Goal: Information Seeking & Learning: Find specific fact

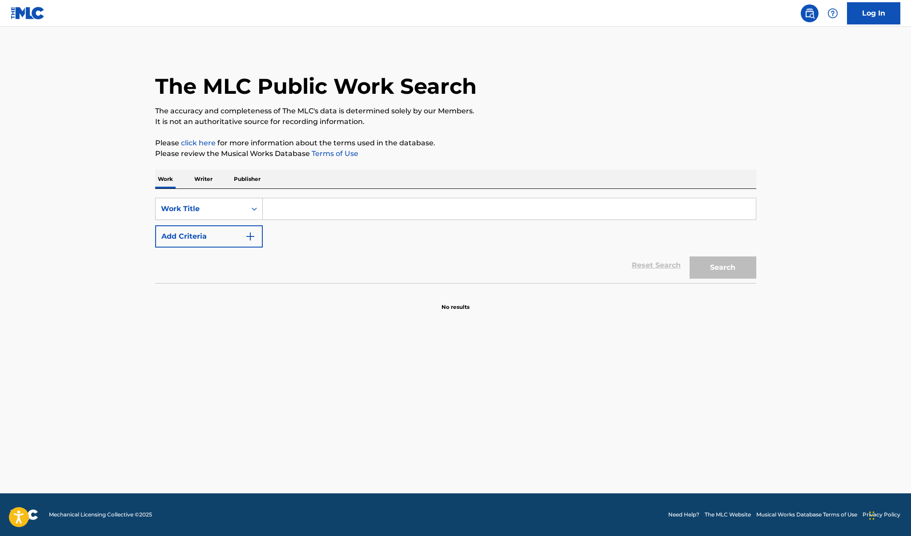
click at [349, 211] on input "Search Form" at bounding box center [509, 208] width 493 height 21
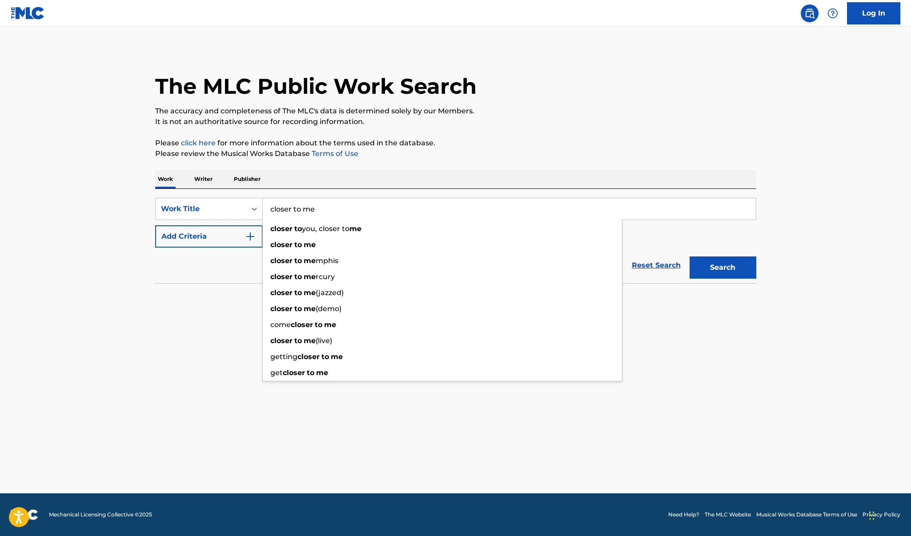
type input "closer to me"
click at [235, 243] on button "Add Criteria" at bounding box center [209, 236] width 108 height 22
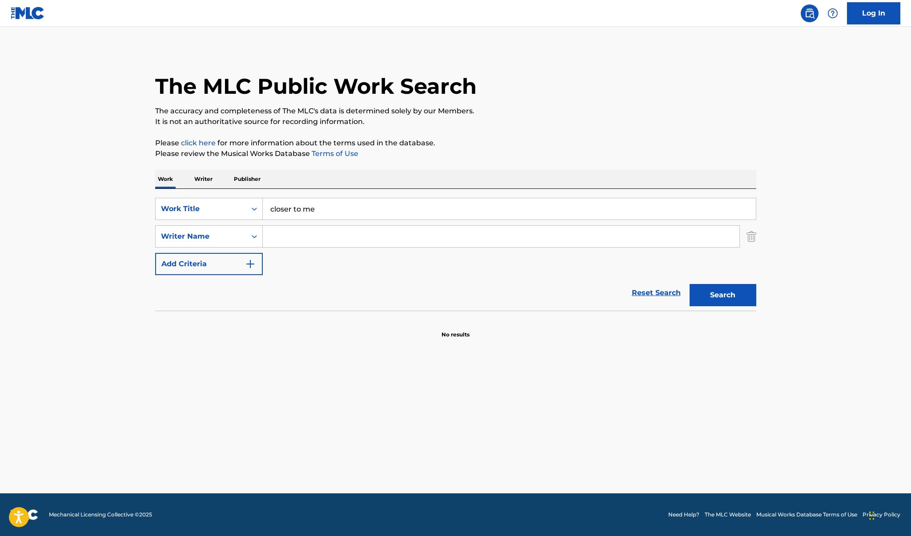
click at [305, 236] on input "Search Form" at bounding box center [501, 236] width 477 height 21
type input "v"
click at [305, 236] on input "v" at bounding box center [501, 236] width 477 height 21
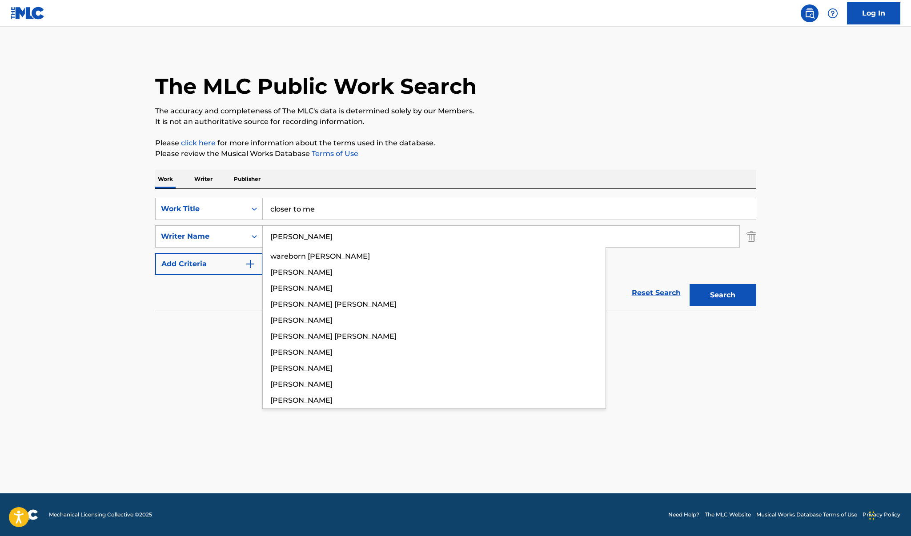
type input "[PERSON_NAME]"
click at [723, 295] on button "Search" at bounding box center [723, 295] width 67 height 22
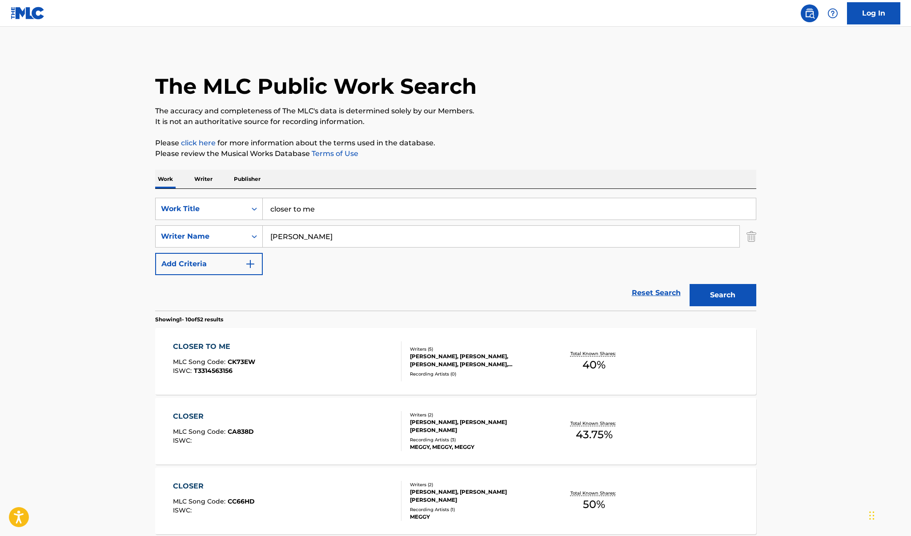
click at [188, 345] on div "CLOSER TO ME" at bounding box center [214, 347] width 82 height 11
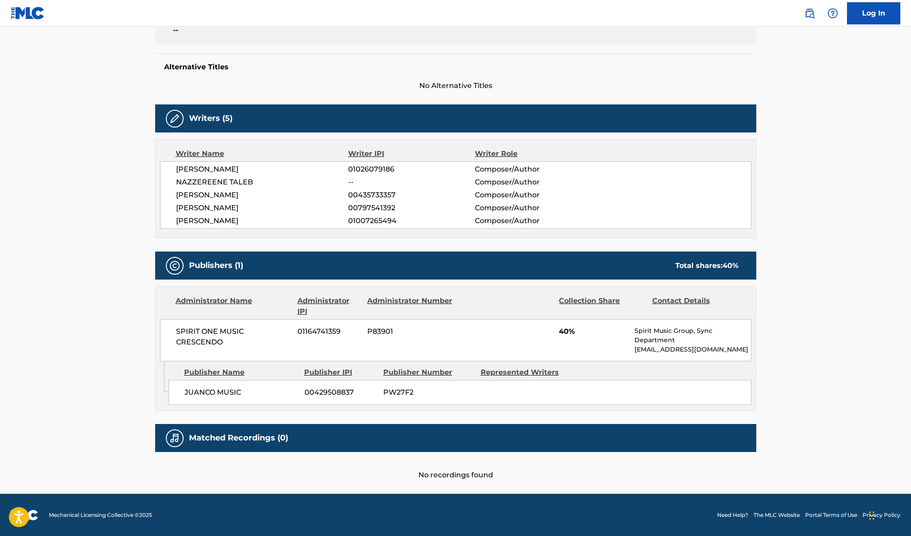
scroll to position [208, 0]
